Goal: Transaction & Acquisition: Purchase product/service

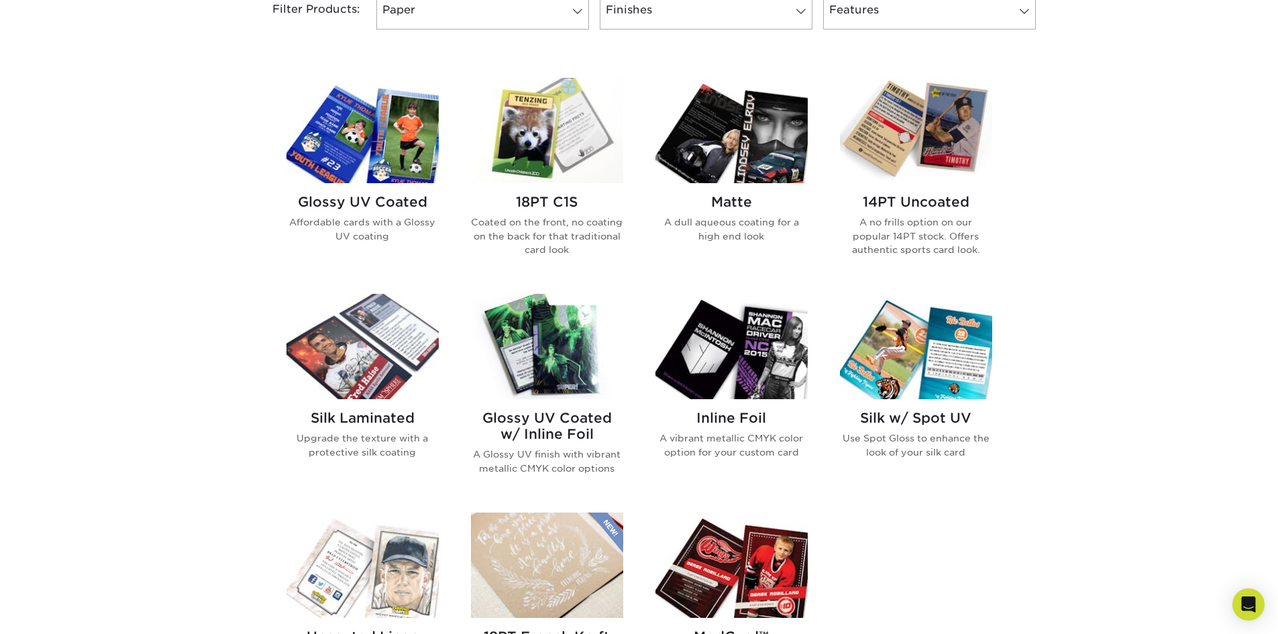
scroll to position [604, 0]
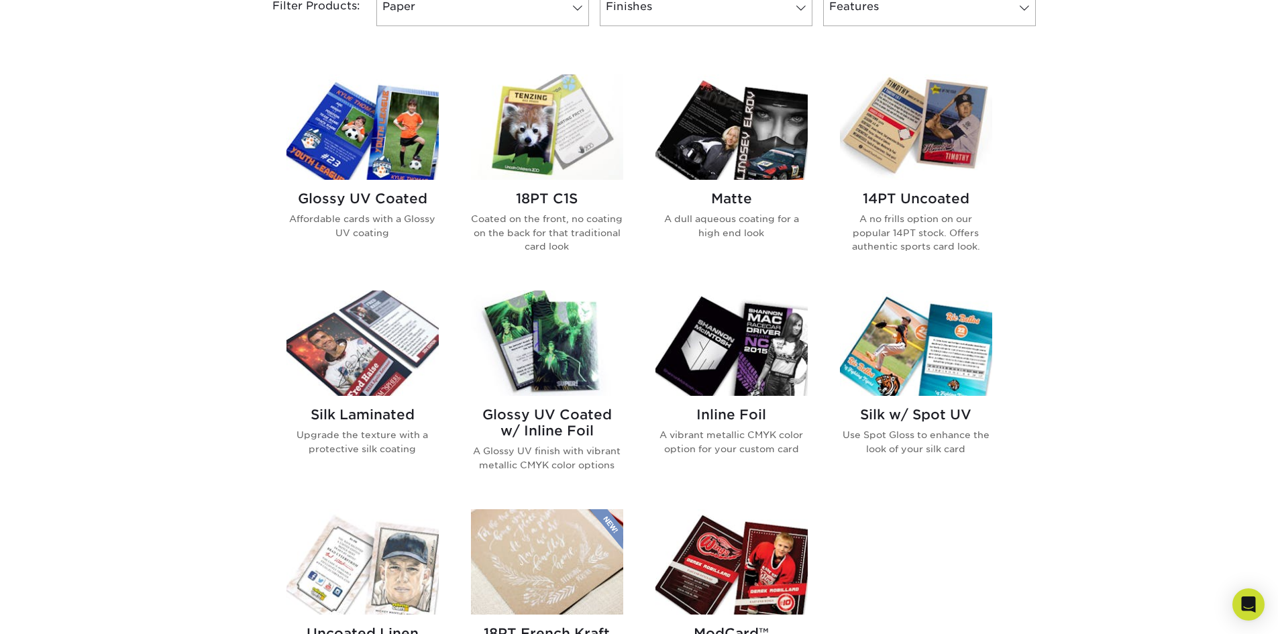
click at [344, 121] on img at bounding box center [362, 126] width 152 height 105
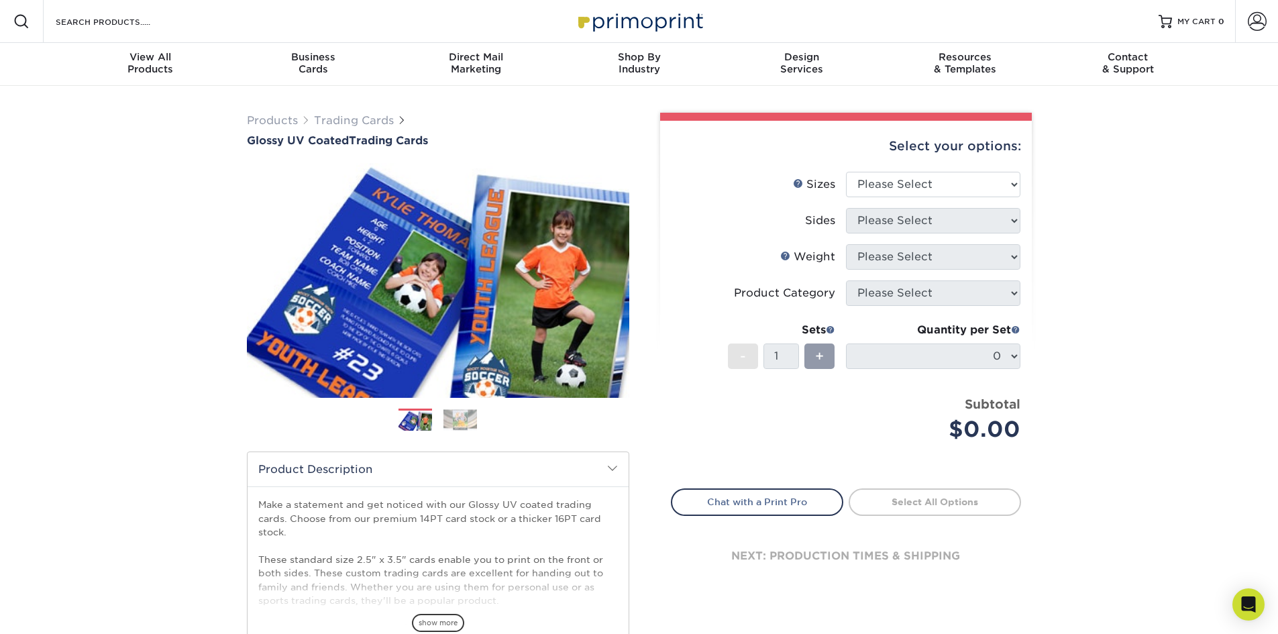
click at [951, 201] on li "Sizes Help Sizes Please Select 2.5" x 3.5"" at bounding box center [846, 190] width 349 height 36
click at [934, 185] on select "Please Select 2.5" x 3.5"" at bounding box center [933, 184] width 174 height 25
select select "2.50x3.50"
click at [846, 172] on select "Please Select 2.5" x 3.5"" at bounding box center [933, 184] width 174 height 25
click at [911, 225] on select "Please Select Print Both Sides Print Front Only" at bounding box center [933, 220] width 174 height 25
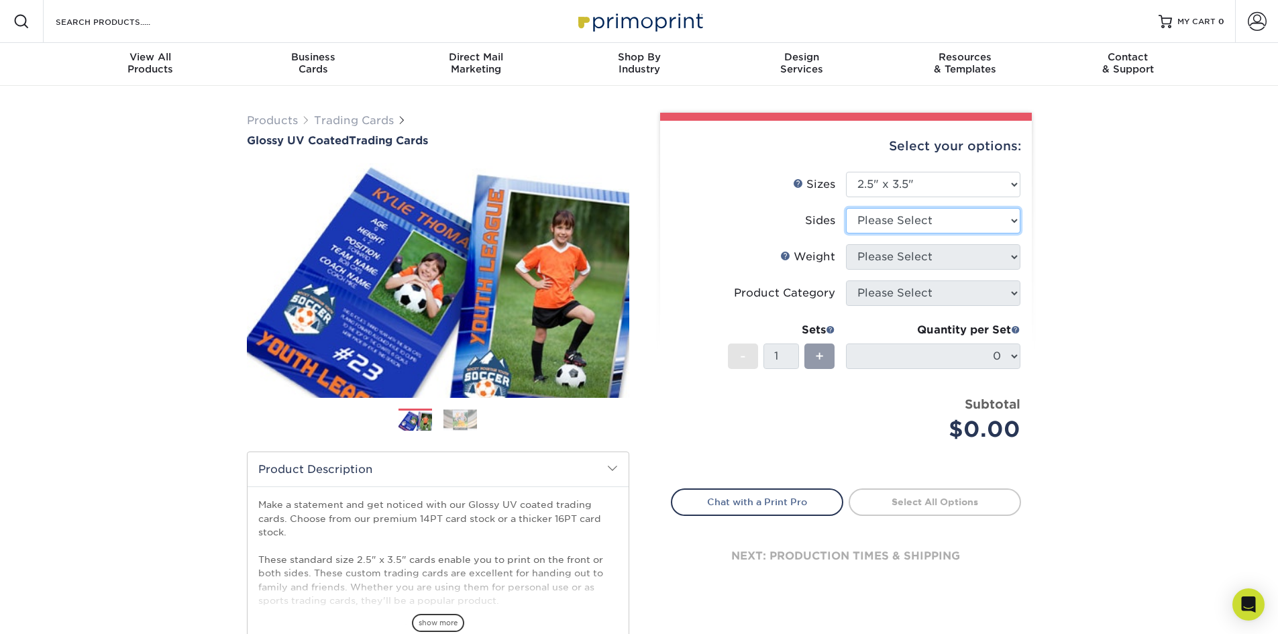
select select "13abbda7-1d64-4f25-8bb2-c179b224825d"
click at [846, 208] on select "Please Select Print Both Sides Print Front Only" at bounding box center [933, 220] width 174 height 25
click at [914, 264] on select "Please Select 16PT 14PT 18PT C1S" at bounding box center [933, 256] width 174 height 25
select select "18PTC1S"
click at [846, 244] on select "Please Select 16PT 14PT 18PT C1S" at bounding box center [933, 256] width 174 height 25
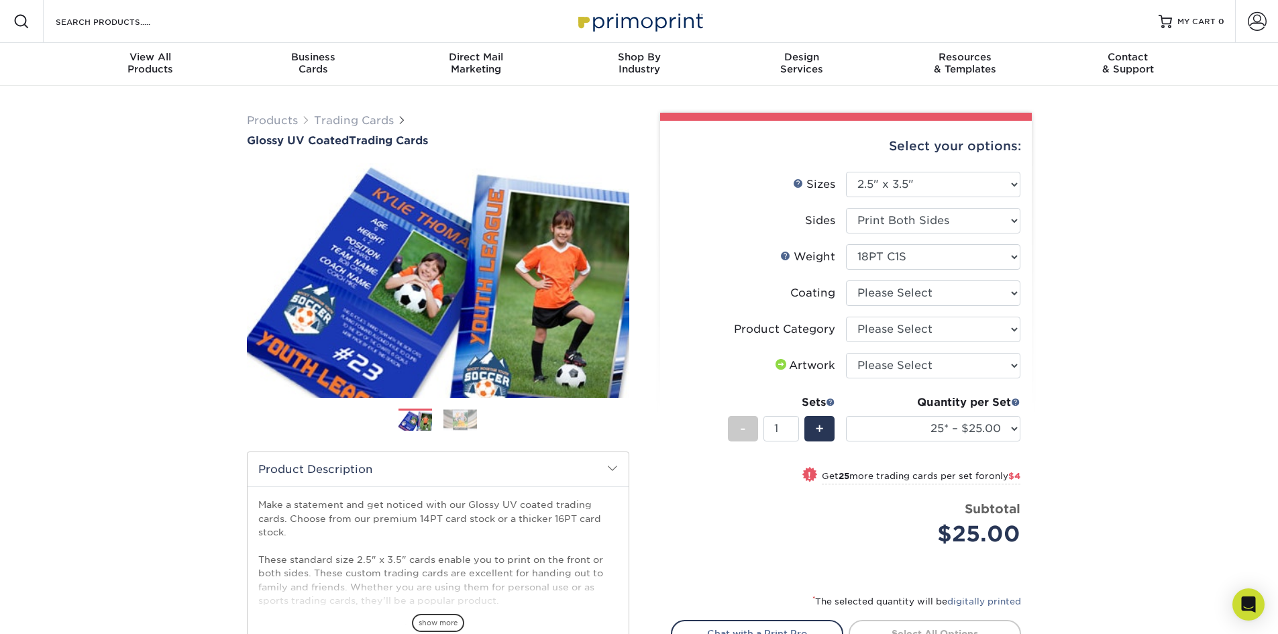
click at [929, 381] on li "Artwork Please Select I will upload files I need a design - $100" at bounding box center [846, 371] width 349 height 36
click at [927, 368] on select "Please Select I will upload files I need a design - $100" at bounding box center [933, 365] width 174 height 25
select select "upload"
click at [846, 353] on select "Please Select I will upload files I need a design - $100" at bounding box center [933, 365] width 174 height 25
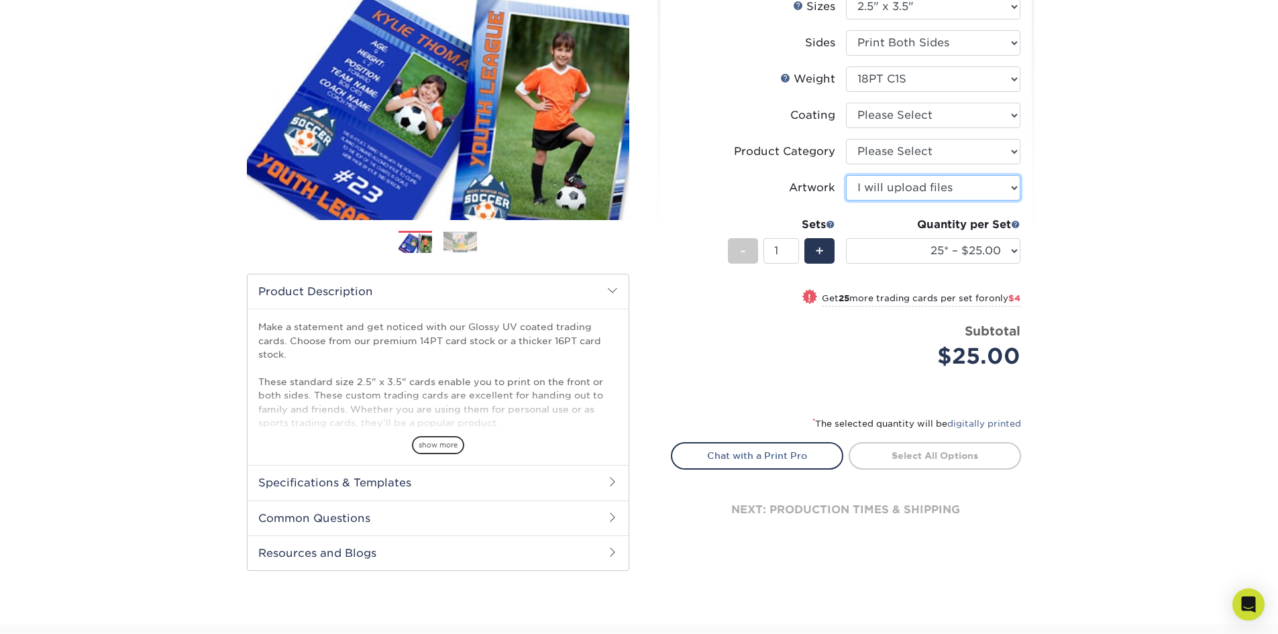
scroll to position [201, 0]
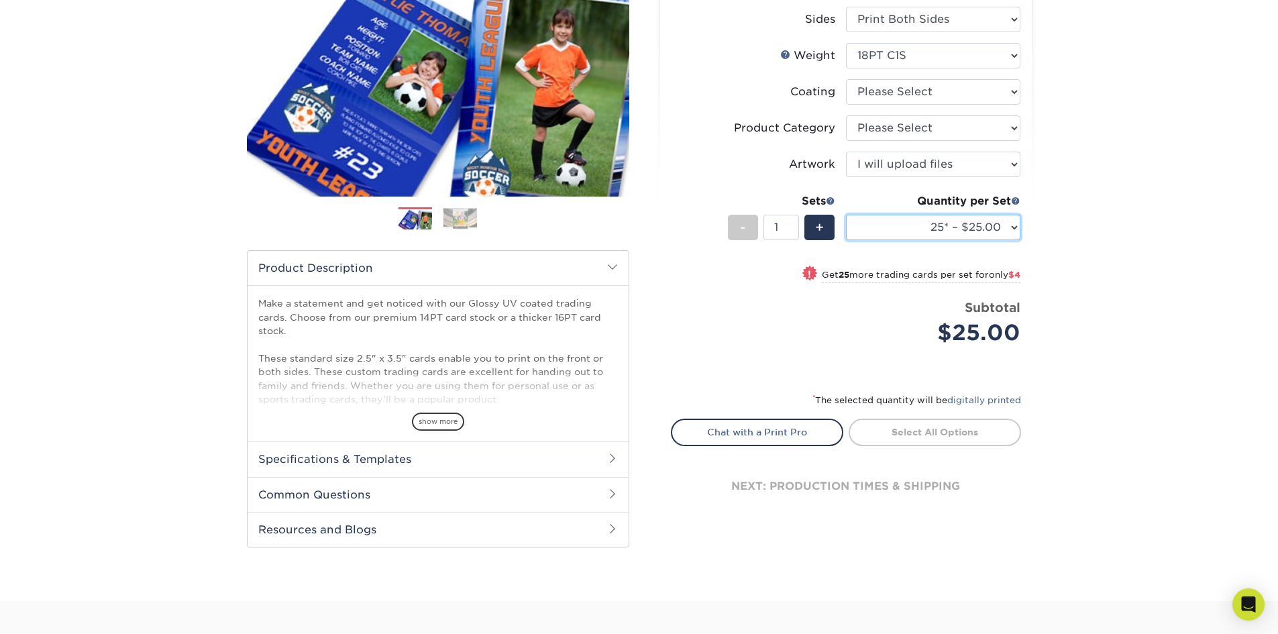
click at [999, 223] on select "25* – $25.00 50* – $29.00 75* – $37.00 100* – $41.00 250* – $48.00 500 – $58.00…" at bounding box center [933, 227] width 174 height 25
select select "100* – $41.00"
click at [846, 215] on select "25* – $25.00 50* – $29.00 75* – $37.00 100* – $41.00 250* – $48.00 500 – $58.00…" at bounding box center [933, 227] width 174 height 25
click at [1087, 292] on div "Products Trading Cards Glossy UV Coated Trading Cards Previous Next /" at bounding box center [639, 243] width 1278 height 717
click at [443, 423] on span "show more" at bounding box center [438, 422] width 52 height 18
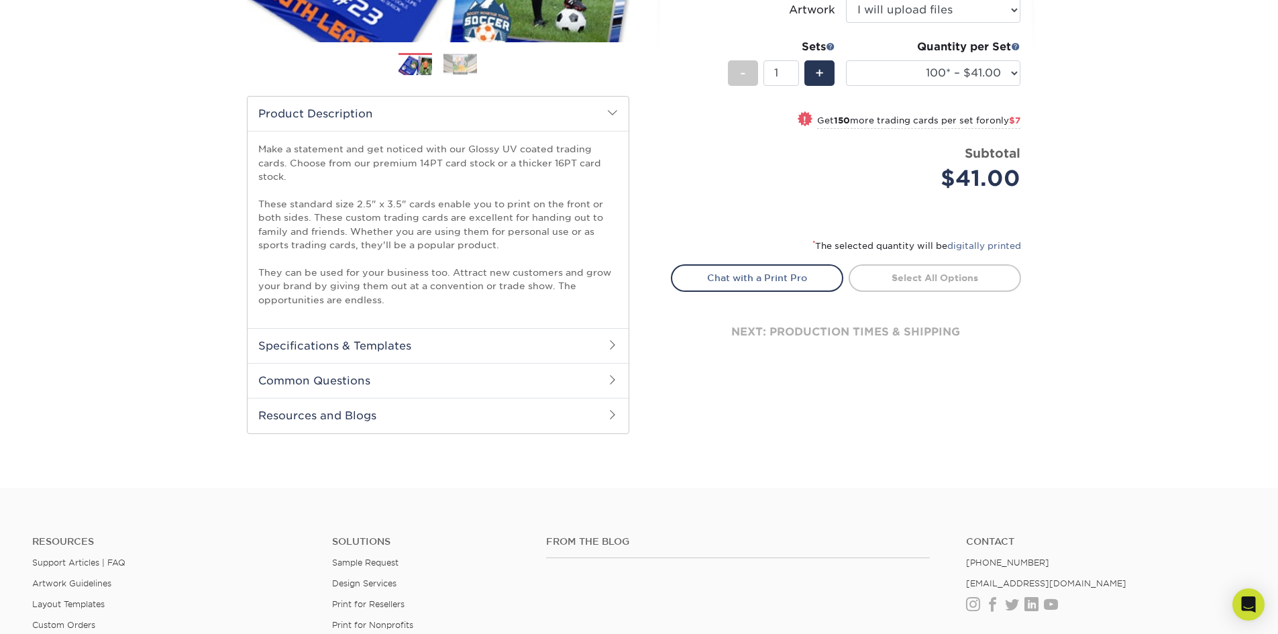
scroll to position [333, 0]
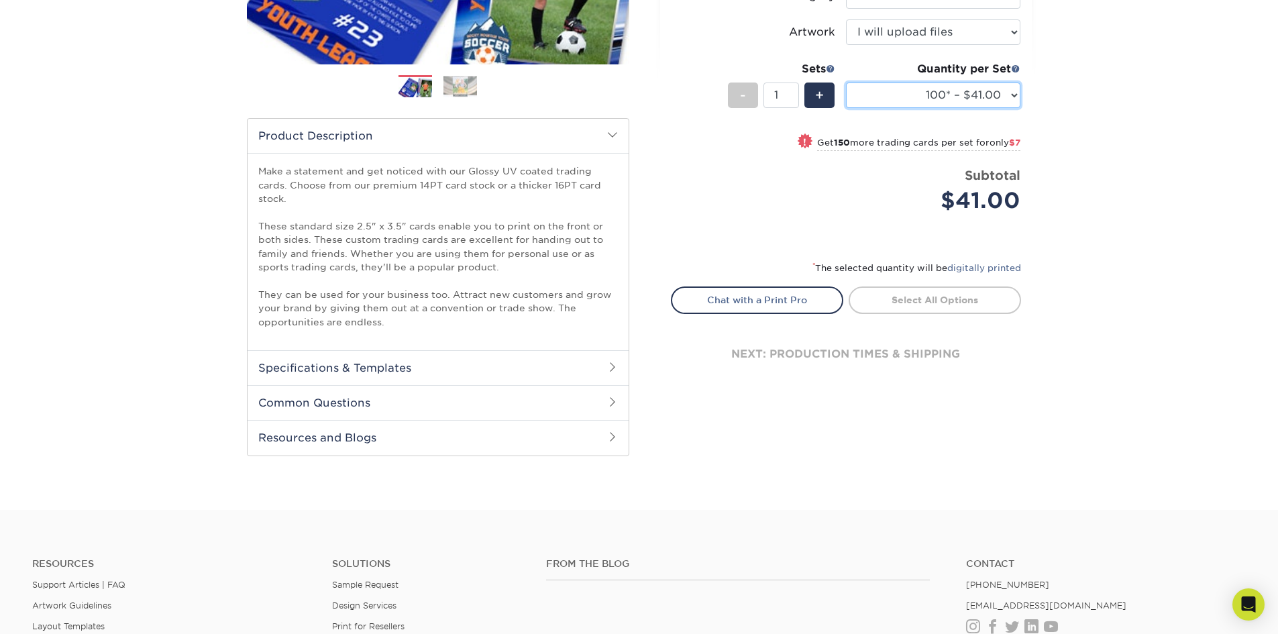
click at [956, 87] on select "25* – $25.00 50* – $29.00 75* – $37.00 100* – $41.00 250* – $48.00 500 – $58.00…" at bounding box center [933, 95] width 174 height 25
click at [1085, 227] on div "Products Trading Cards Glossy UV Coated Trading Cards Previous Next /" at bounding box center [639, 130] width 1278 height 757
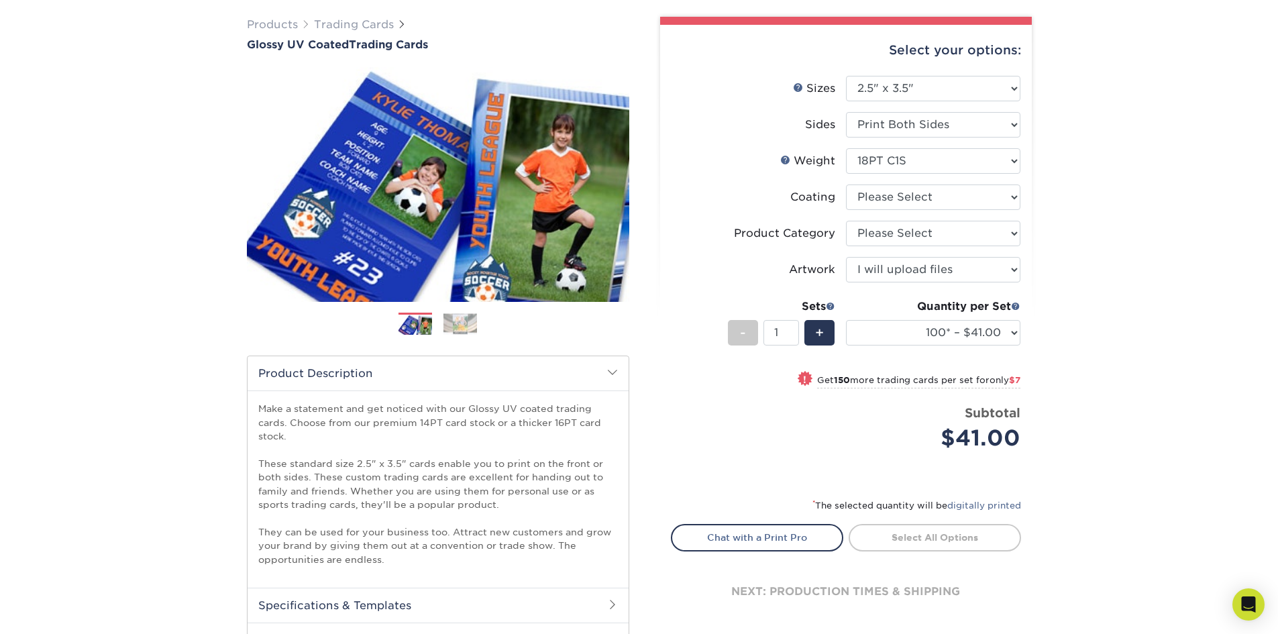
scroll to position [65, 0]
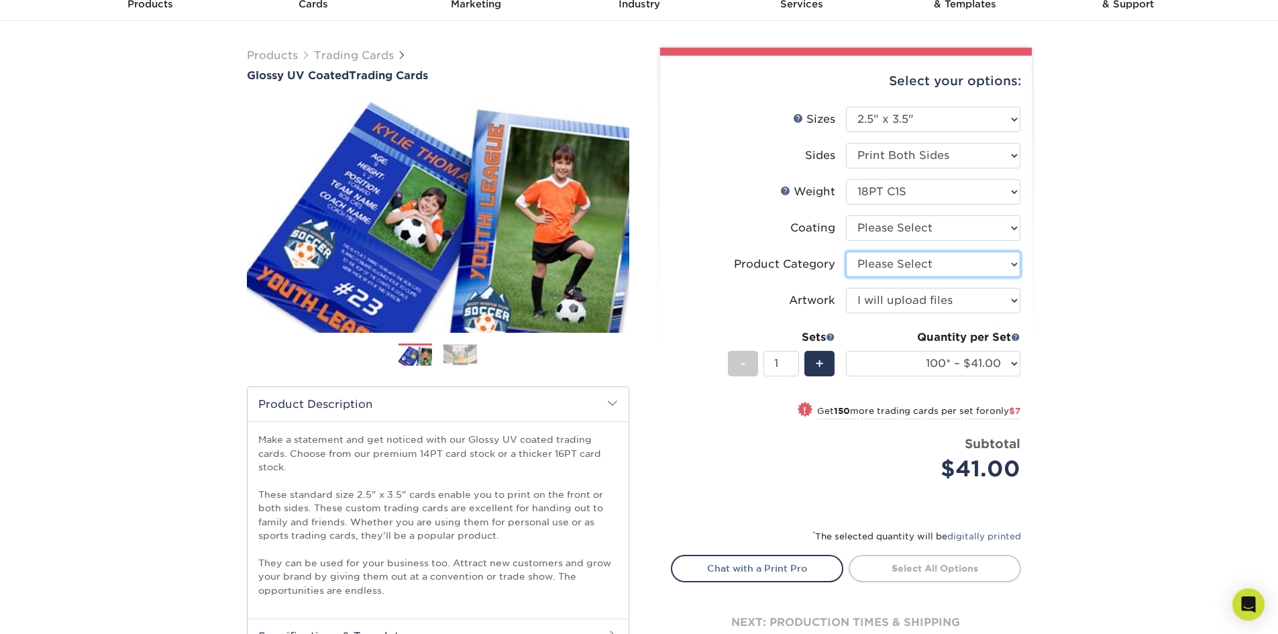
click at [908, 267] on select "Please Select Trading Cards" at bounding box center [933, 264] width 174 height 25
select select "c2f9bce9-36c2-409d-b101-c29d9d031e18"
click at [846, 252] on select "Please Select Trading Cards" at bounding box center [933, 264] width 174 height 25
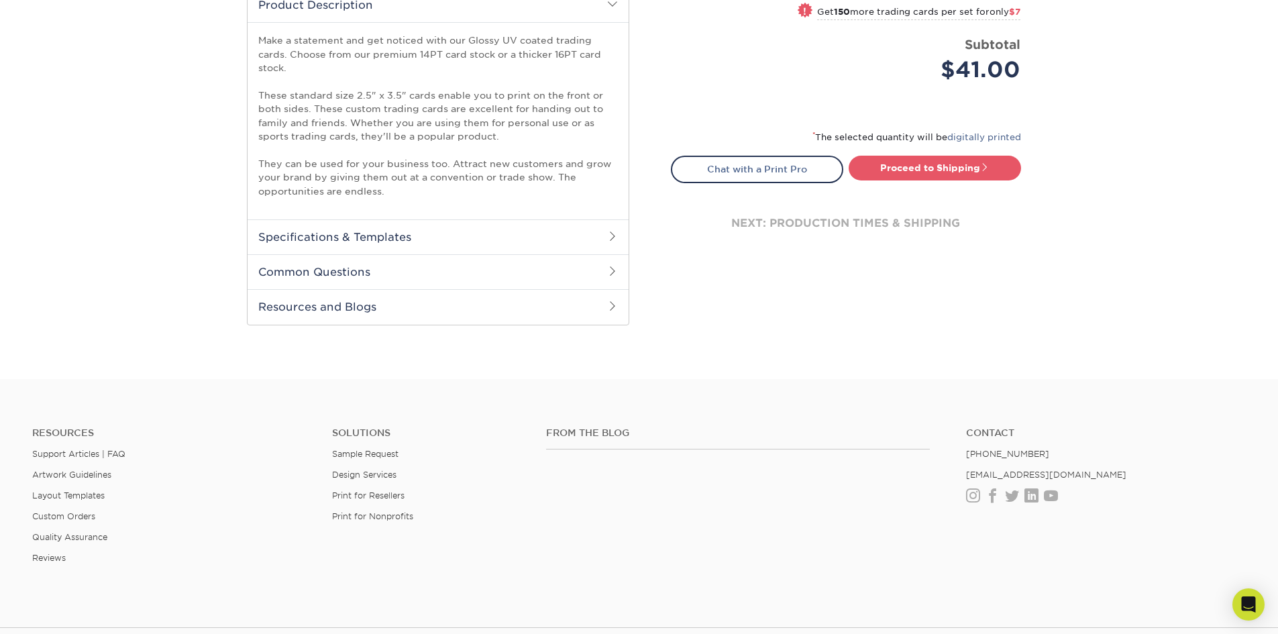
scroll to position [468, 0]
